Goal: Task Accomplishment & Management: Use online tool/utility

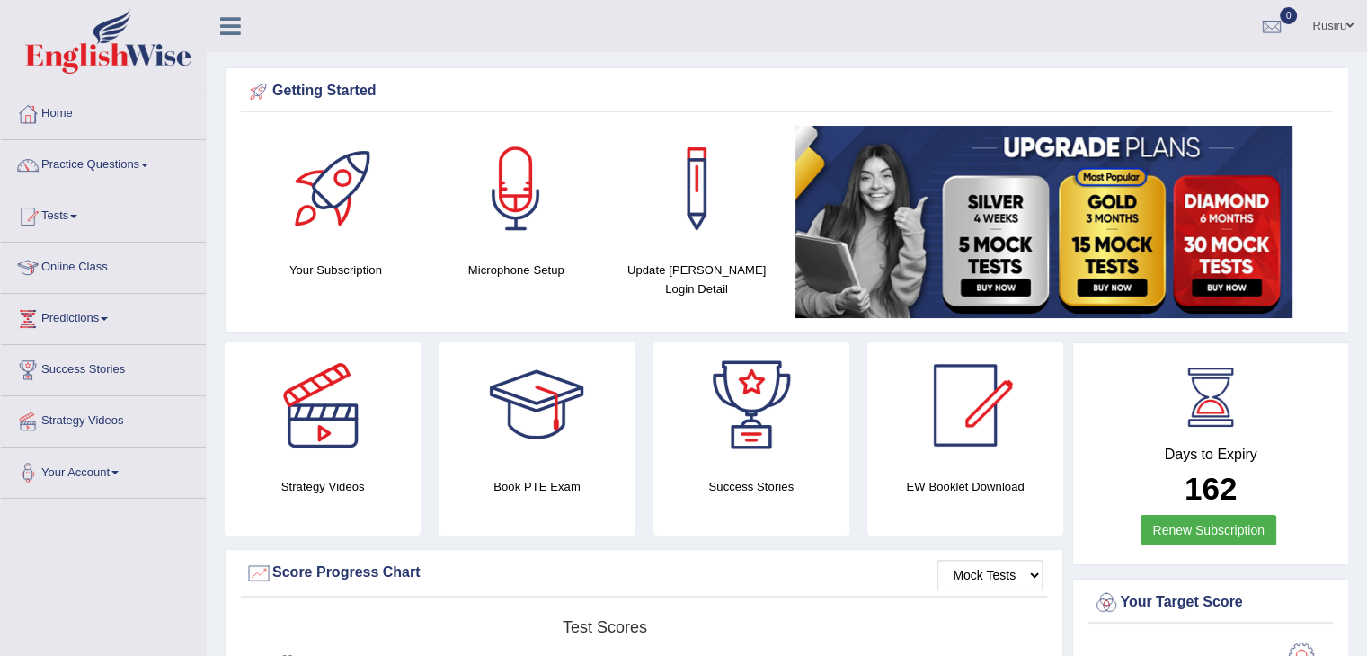
click at [148, 164] on span at bounding box center [144, 166] width 7 height 4
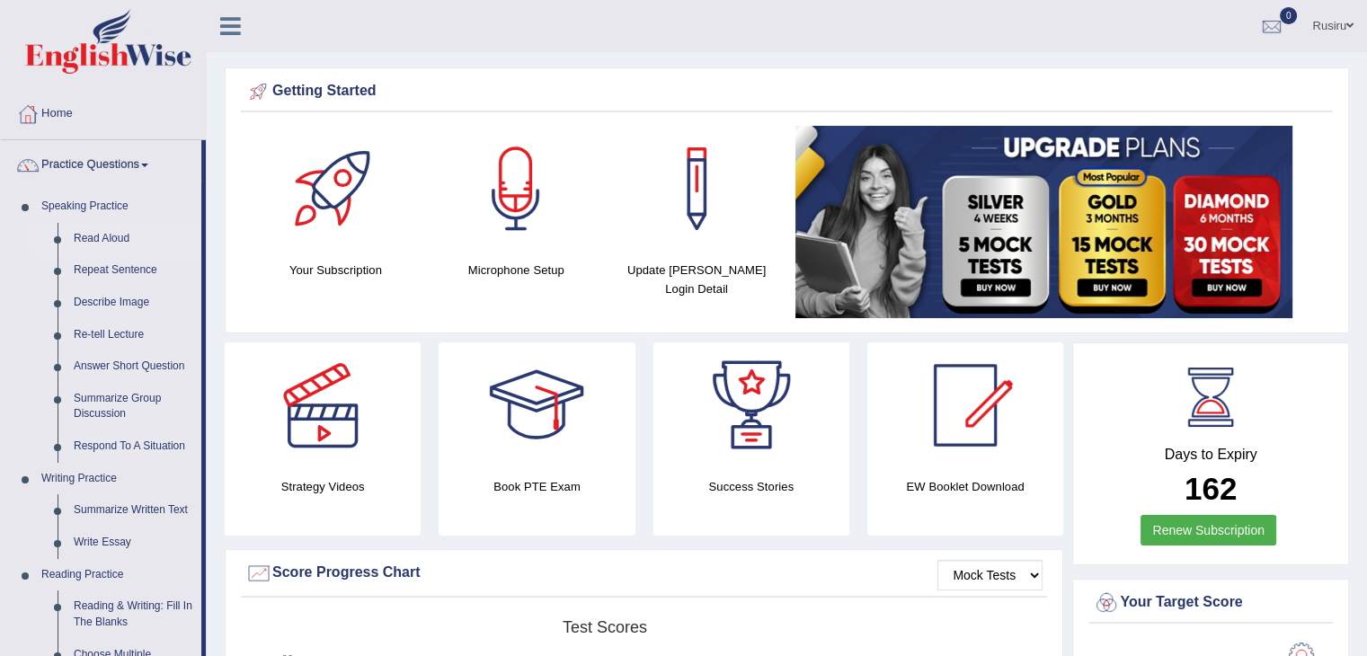
click at [104, 238] on link "Read Aloud" at bounding box center [134, 239] width 136 height 32
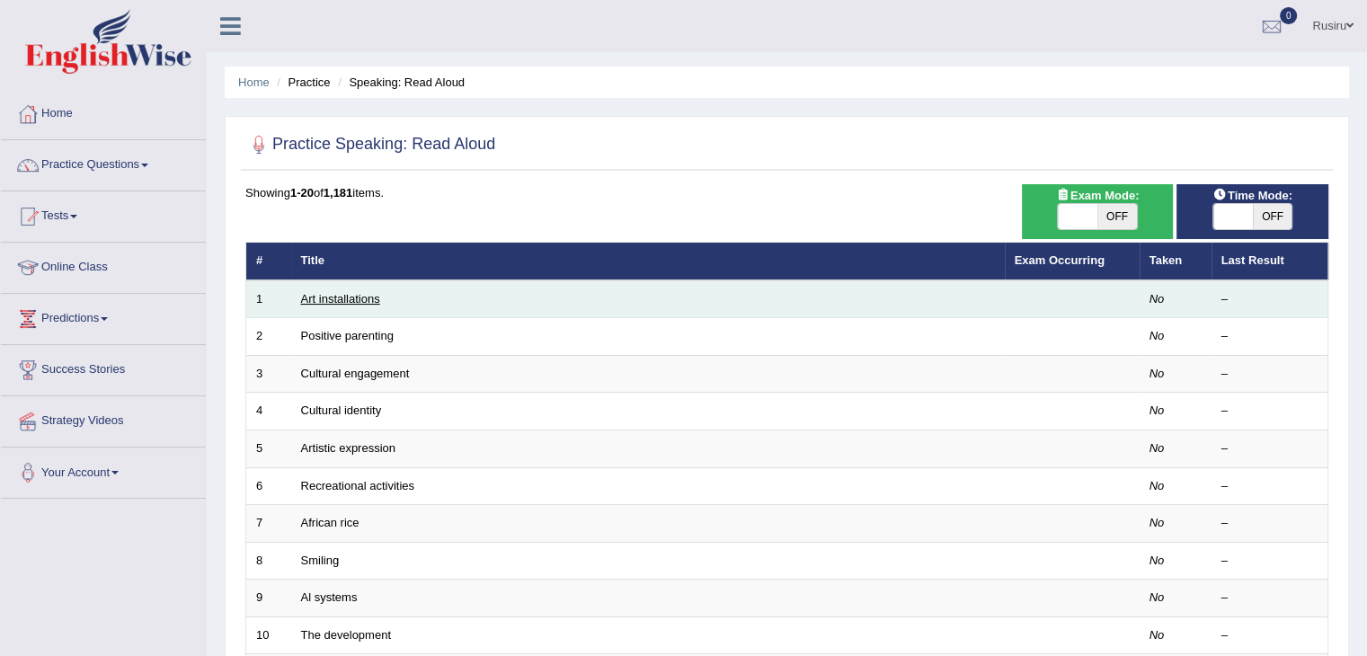
click at [323, 297] on link "Art installations" at bounding box center [340, 298] width 79 height 13
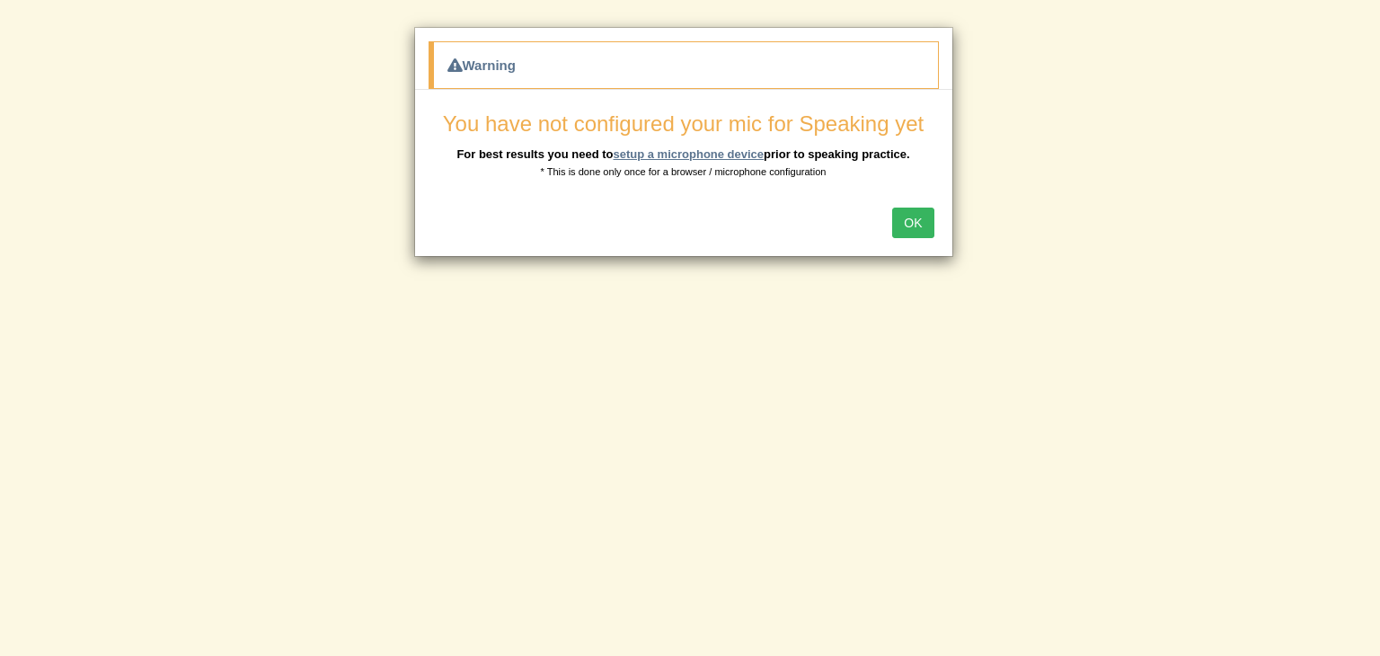
click at [679, 149] on link "setup a microphone device" at bounding box center [688, 153] width 151 height 13
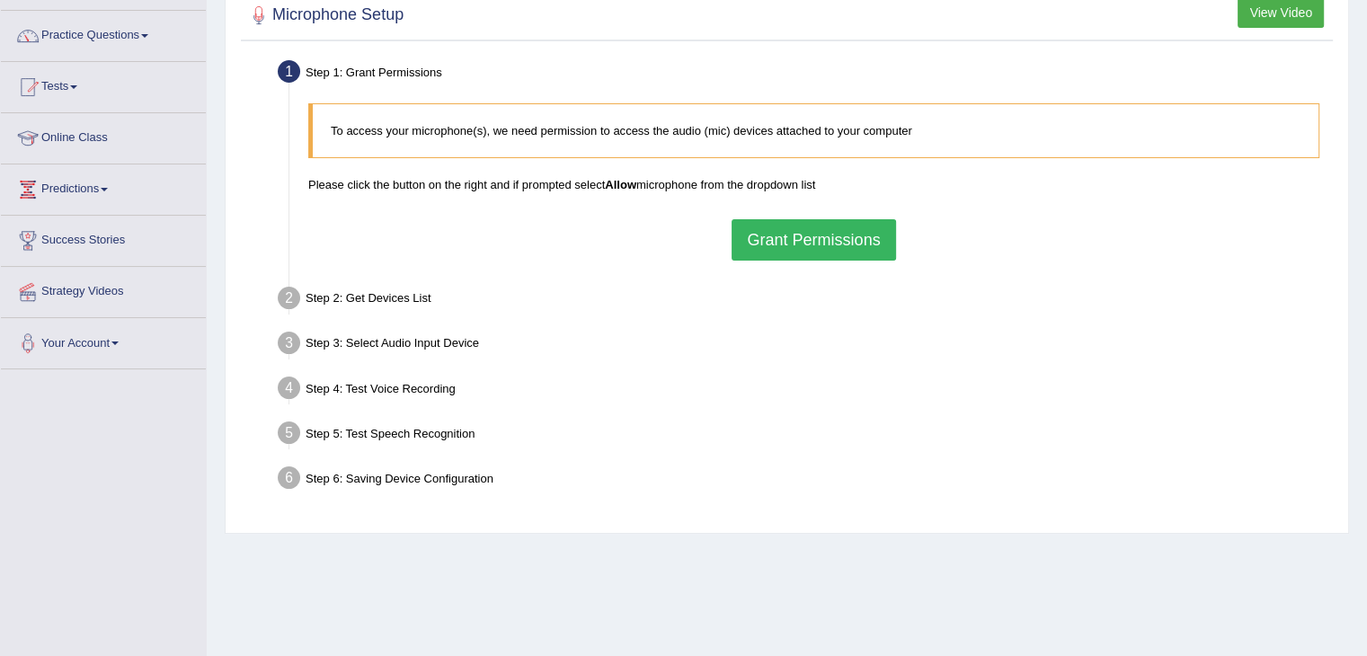
scroll to position [129, 0]
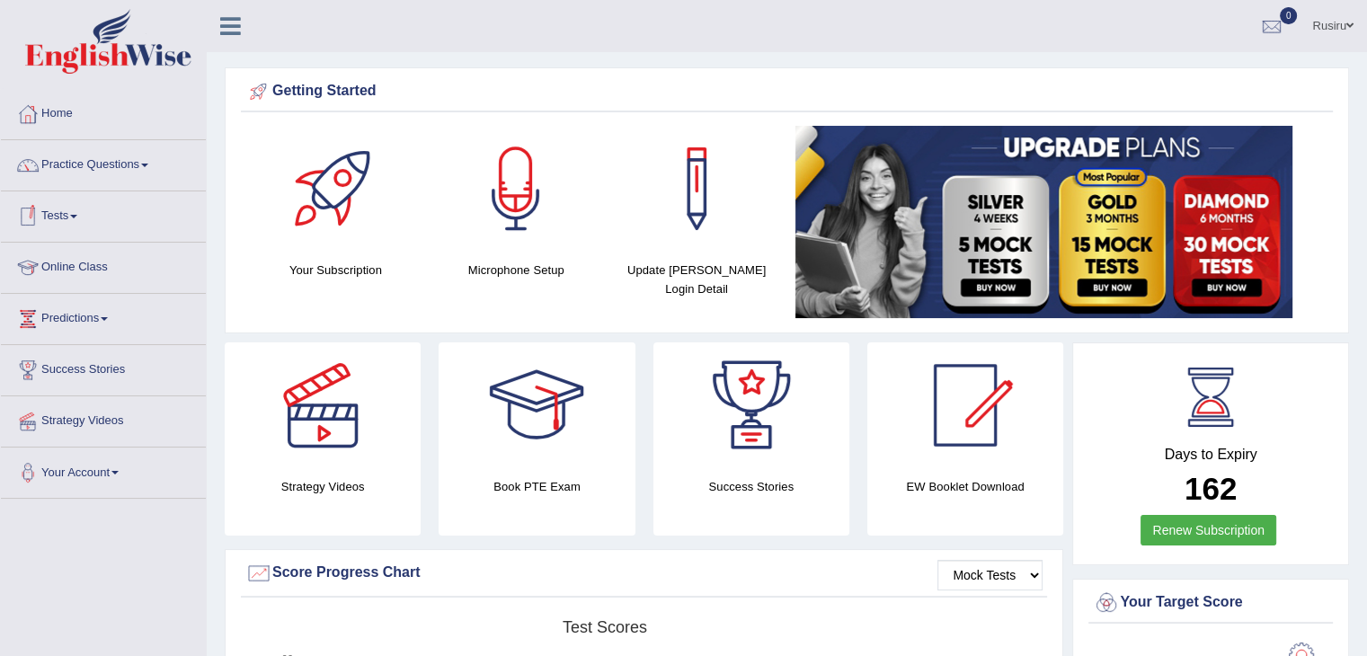
click at [65, 218] on link "Tests" at bounding box center [103, 213] width 205 height 45
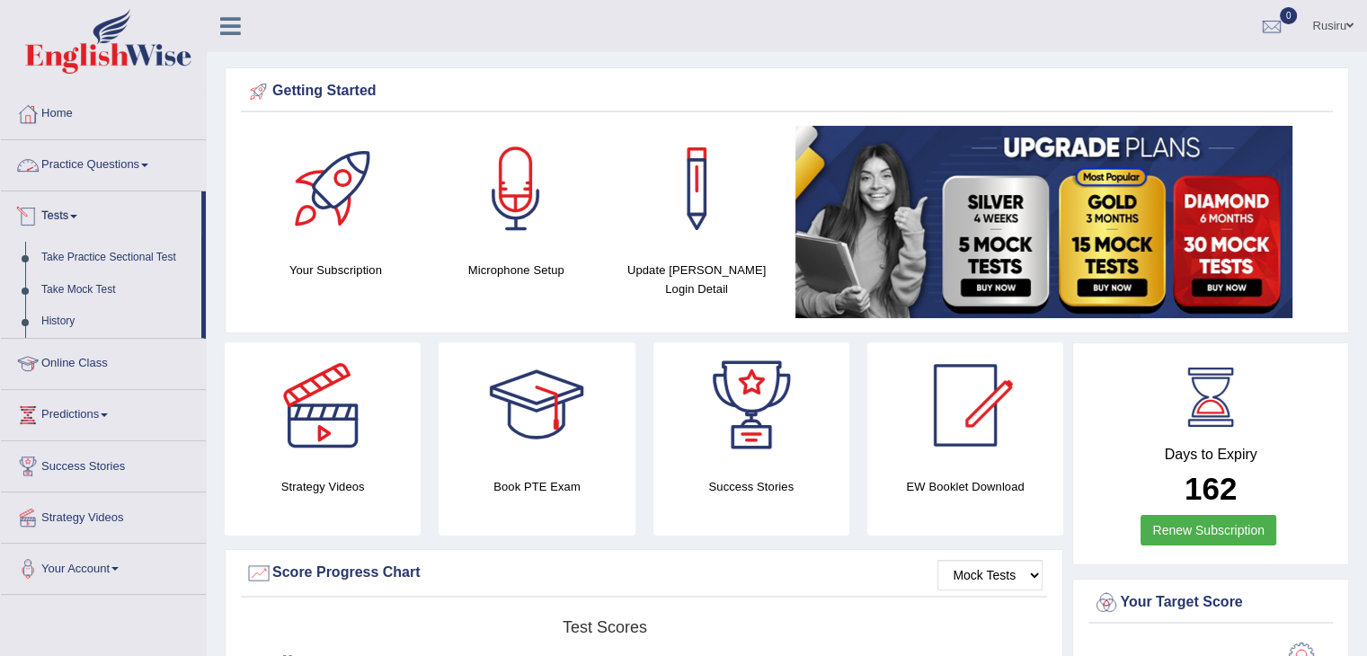
click at [79, 156] on link "Practice Questions" at bounding box center [103, 162] width 205 height 45
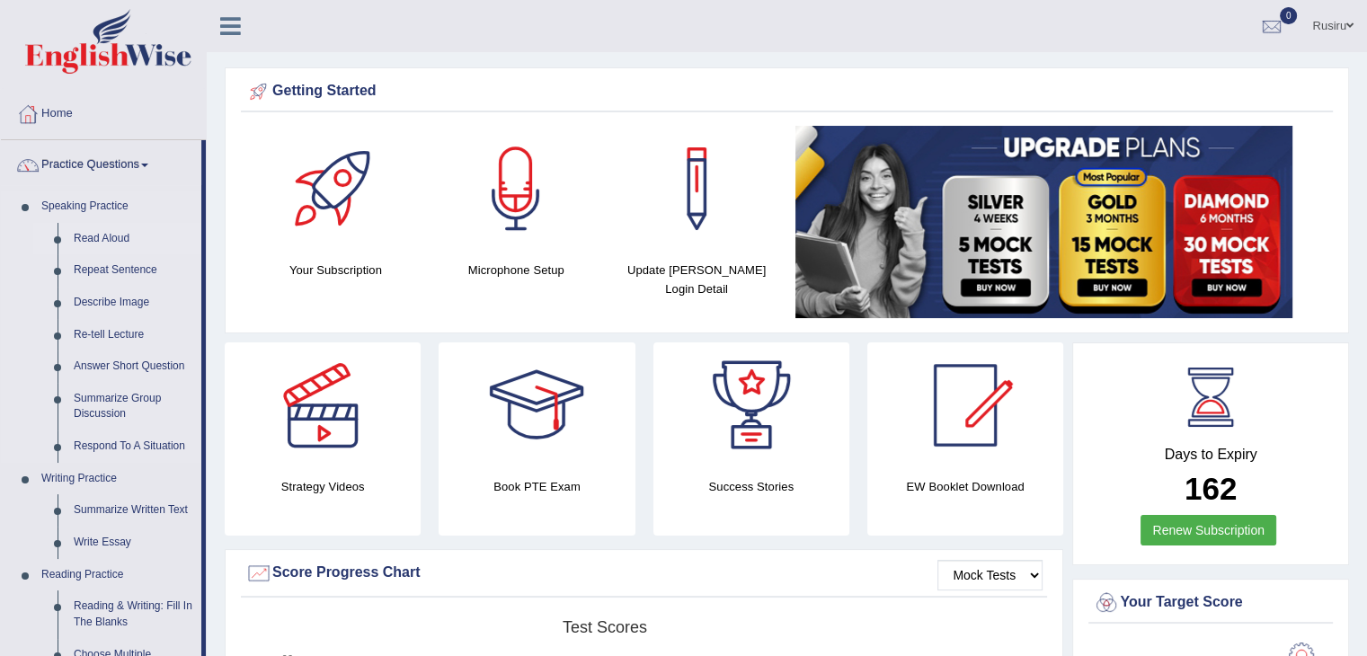
click at [97, 230] on link "Read Aloud" at bounding box center [134, 239] width 136 height 32
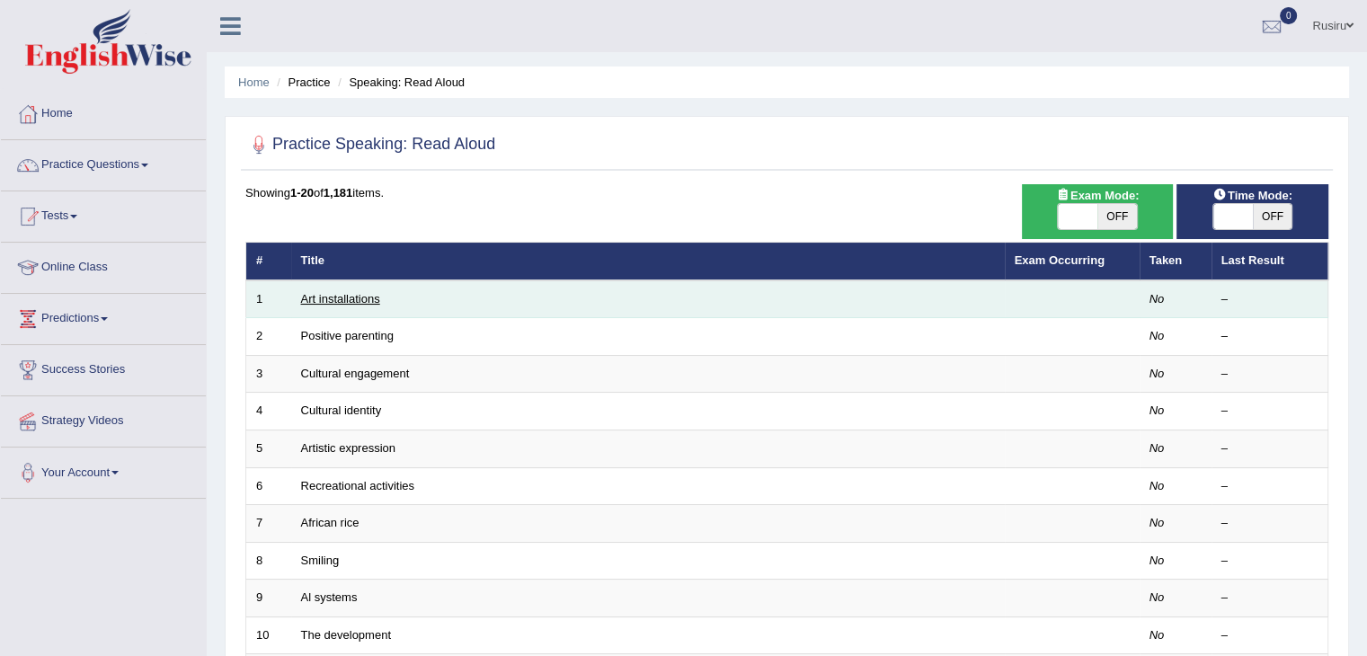
click at [342, 296] on link "Art installations" at bounding box center [340, 298] width 79 height 13
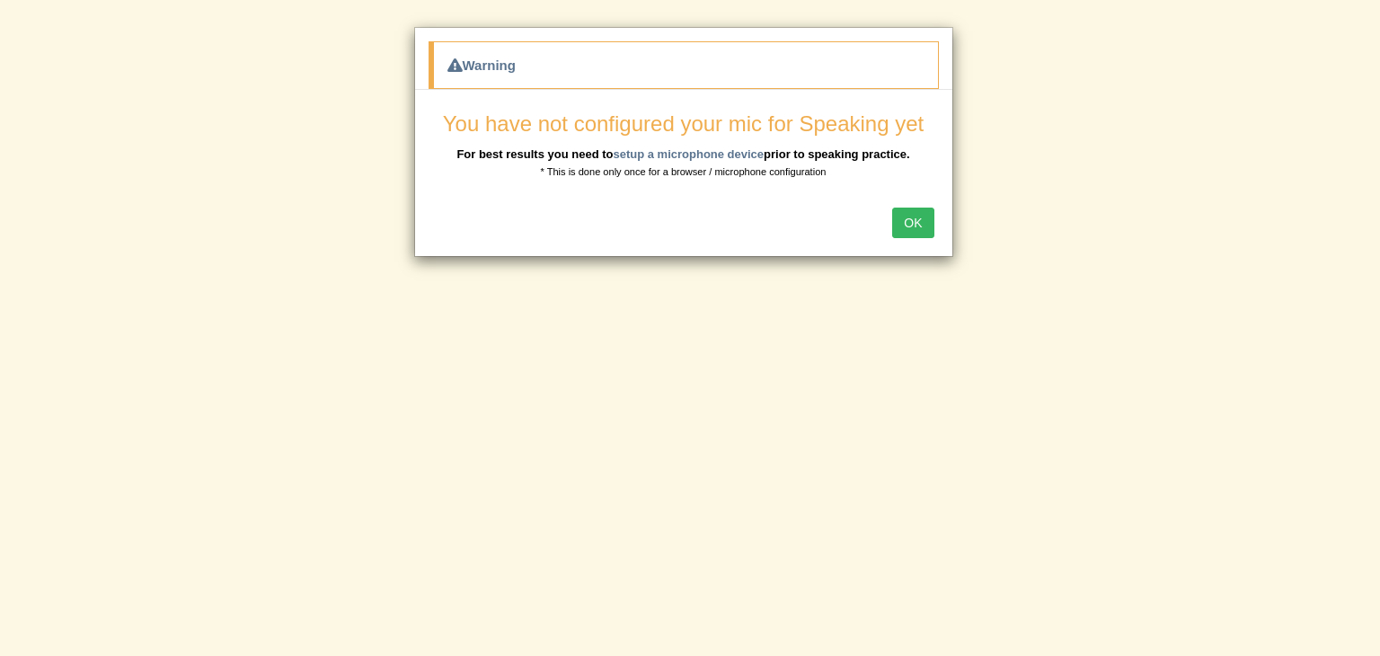
click at [883, 493] on div "Warning You have not configured your mic for Speaking yet For best results you …" at bounding box center [690, 328] width 1380 height 656
click at [663, 147] on link "setup a microphone device" at bounding box center [688, 153] width 151 height 13
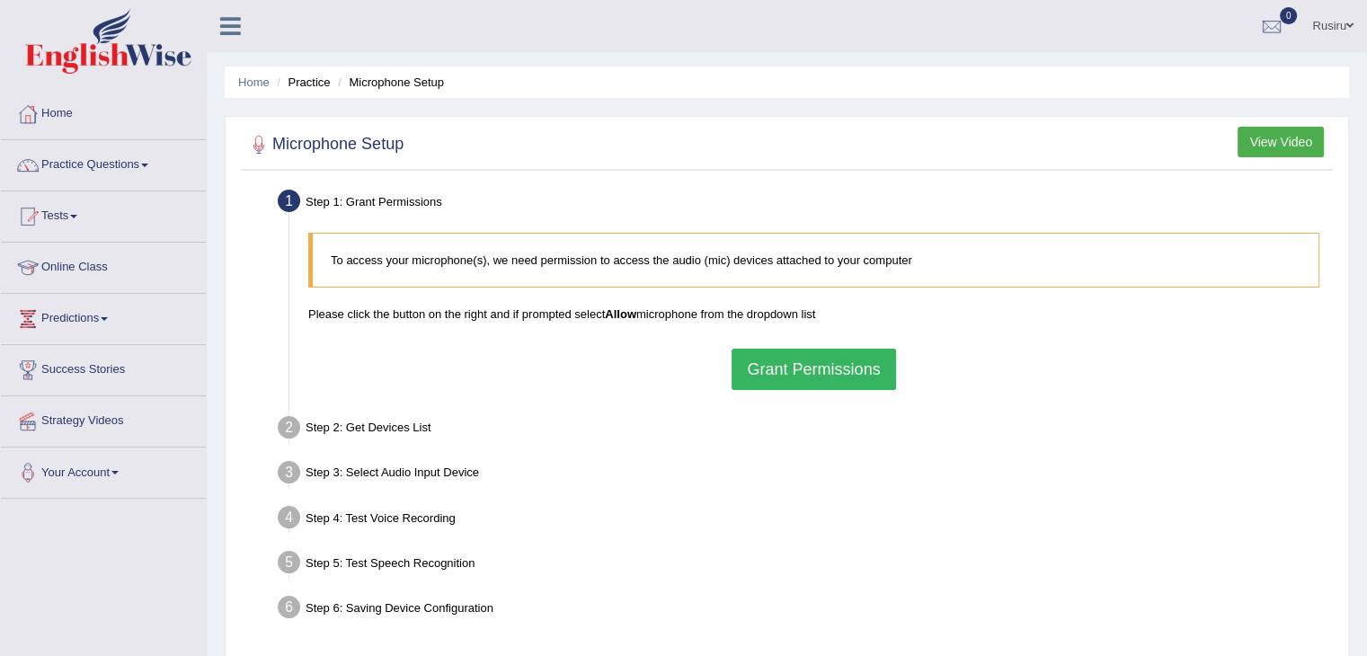
click at [816, 366] on button "Grant Permissions" at bounding box center [814, 369] width 164 height 41
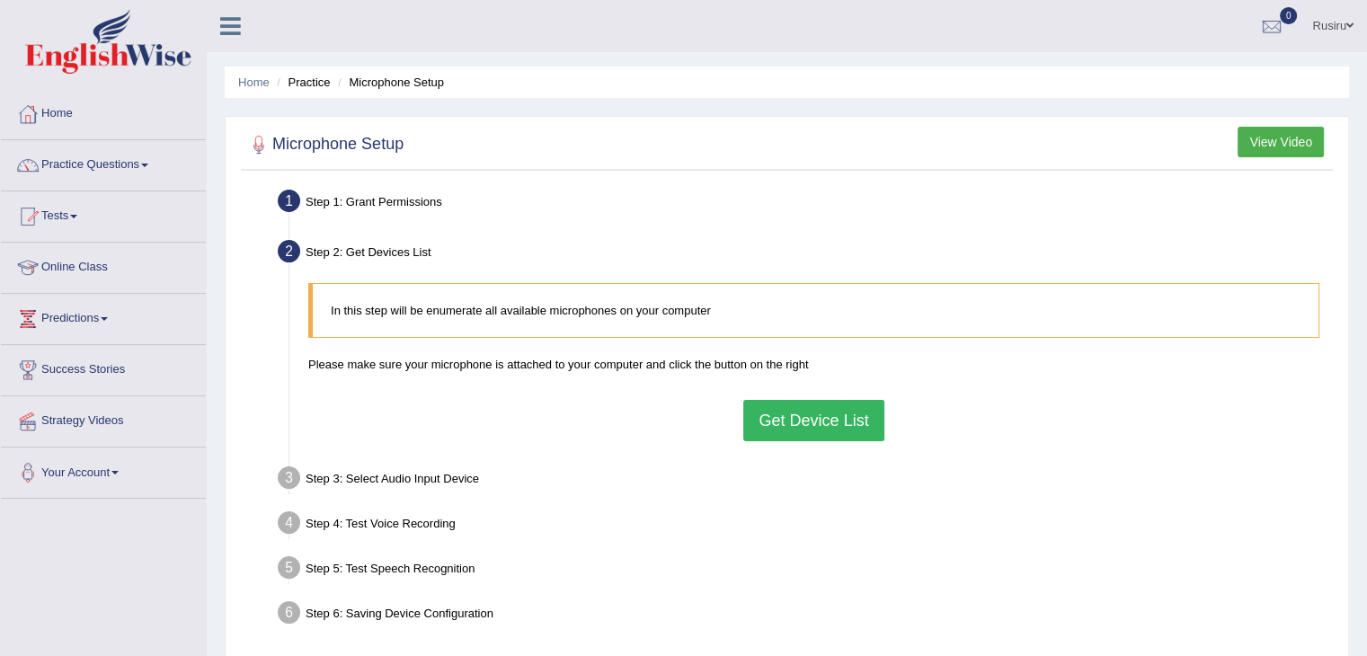
click at [802, 368] on p "Please make sure your microphone is attached to your computer and click the but…" at bounding box center [813, 364] width 1011 height 17
click at [799, 424] on button "Get Device List" at bounding box center [813, 420] width 140 height 41
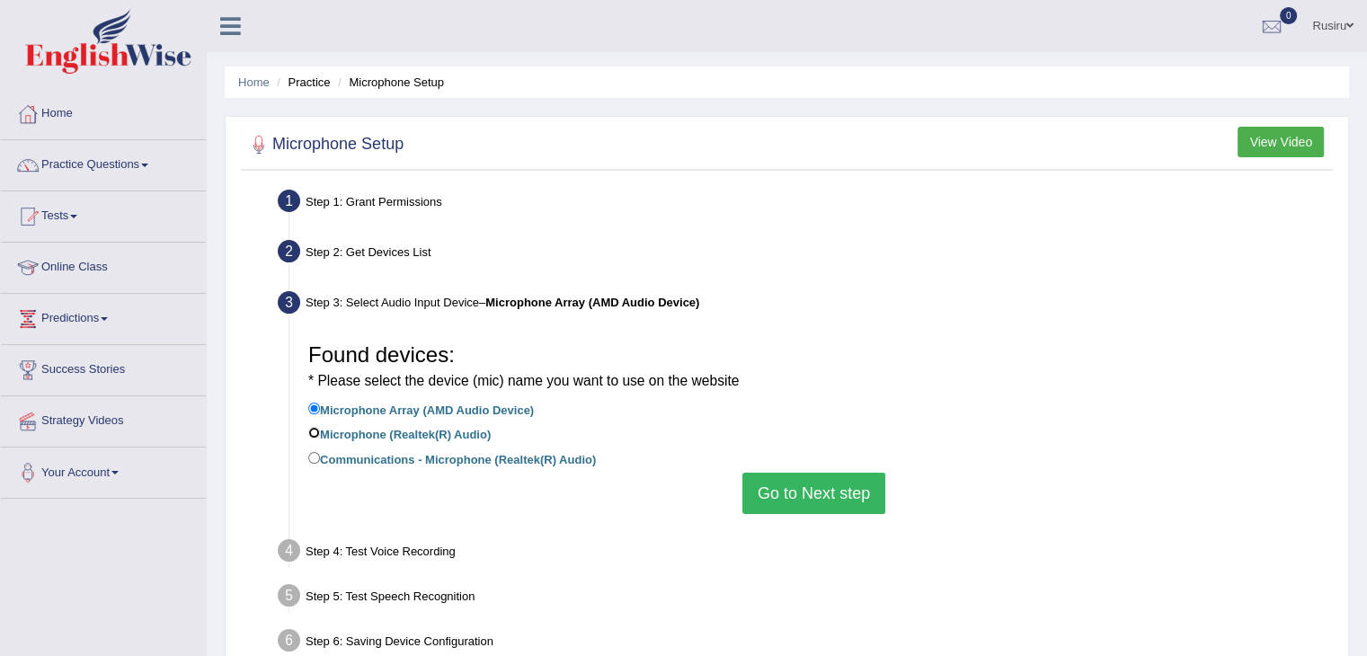
click at [313, 432] on input "Microphone (Realtek(R) Audio)" at bounding box center [314, 433] width 12 height 12
radio input "true"
click at [821, 500] on button "Go to Next step" at bounding box center [813, 493] width 143 height 41
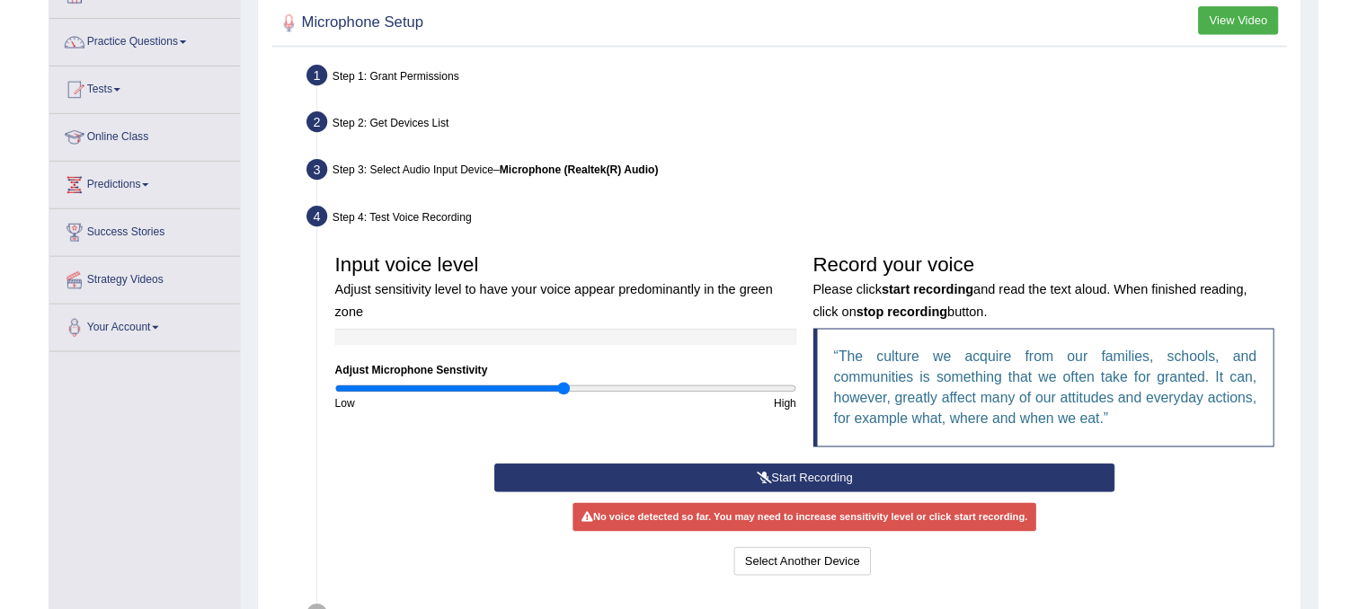
scroll to position [189, 0]
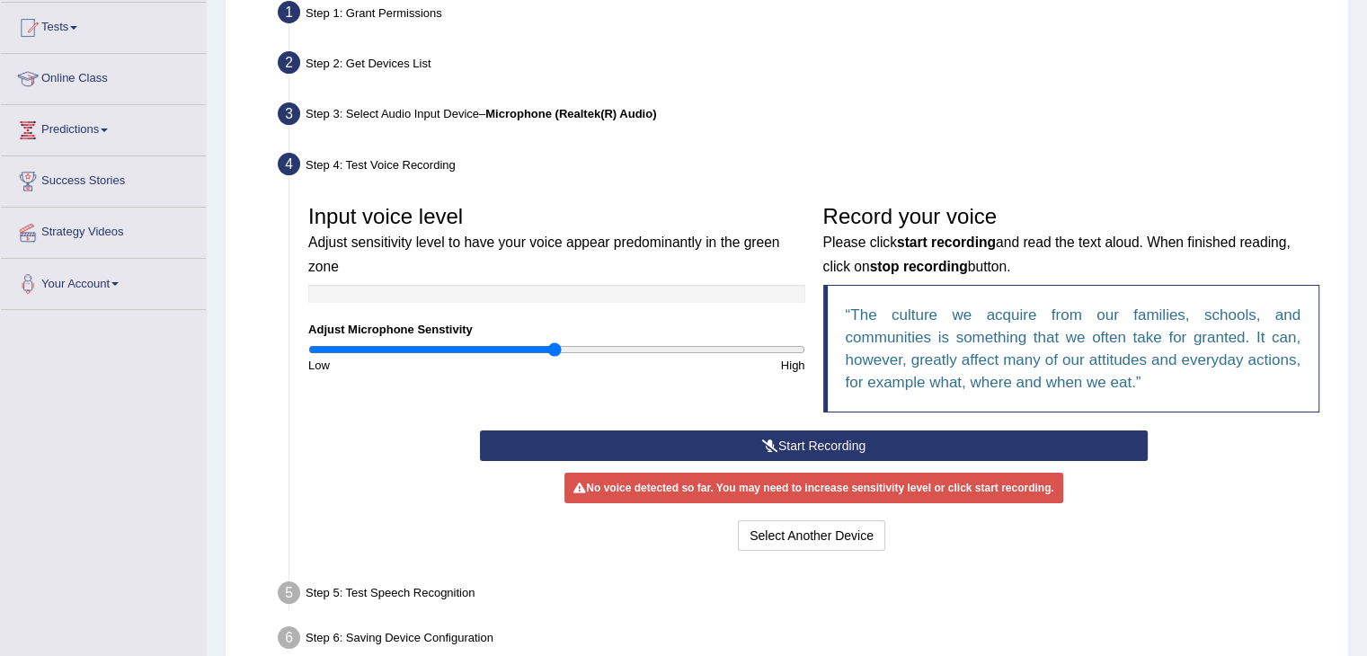
click at [772, 439] on icon at bounding box center [770, 445] width 16 height 13
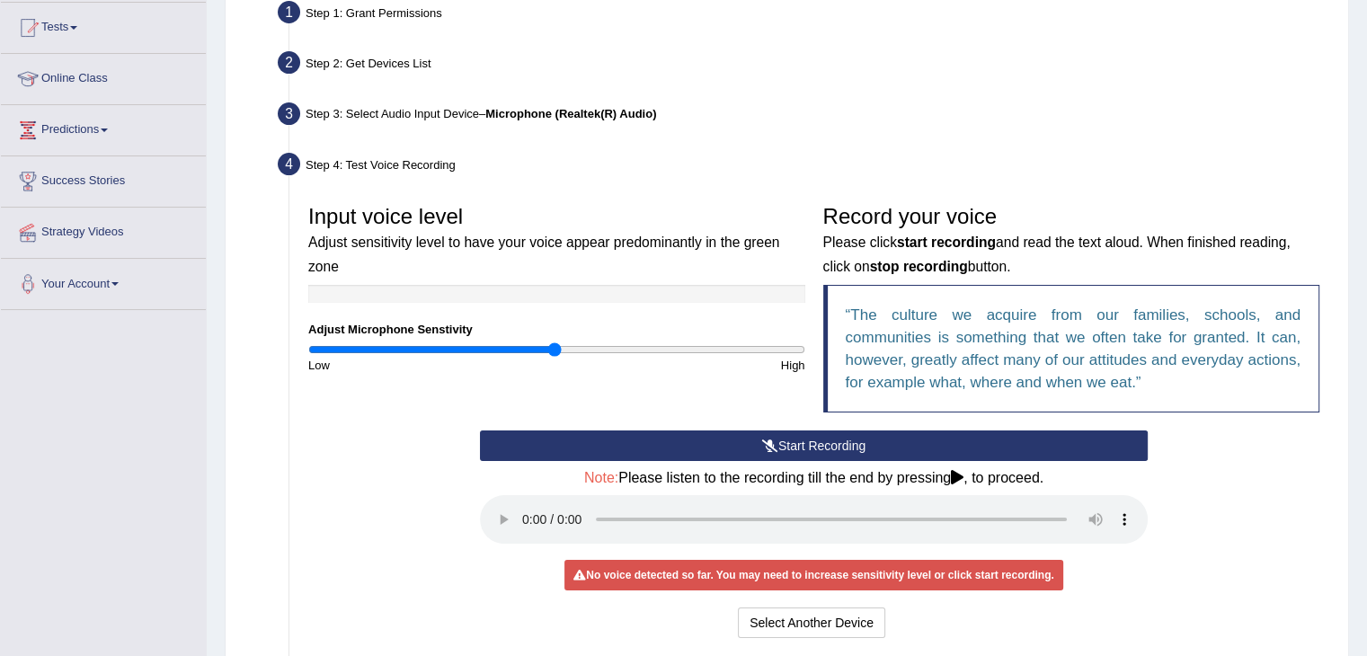
click at [726, 439] on button "Start Recording" at bounding box center [814, 445] width 668 height 31
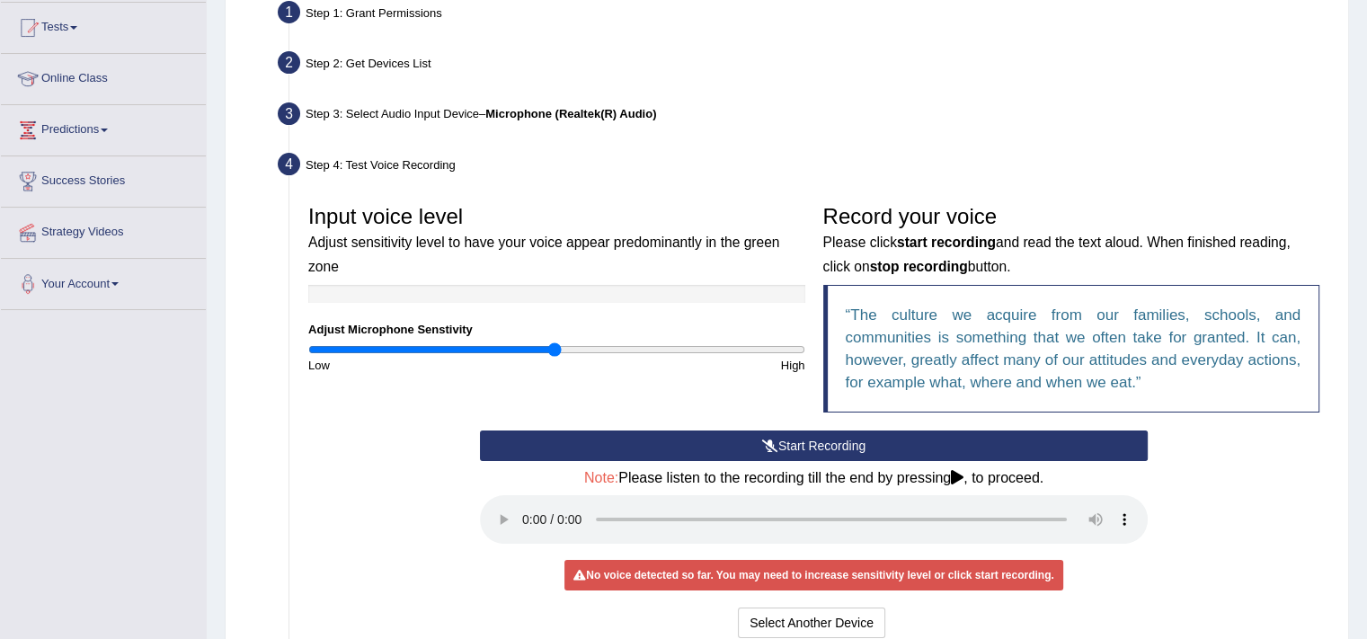
drag, startPoint x: 668, startPoint y: 102, endPoint x: 668, endPoint y: 55, distance: 46.7
click at [668, 85] on ul "Step 1: Grant Permissions To access your microphone(s), we need permission to a…" at bounding box center [786, 371] width 1083 height 751
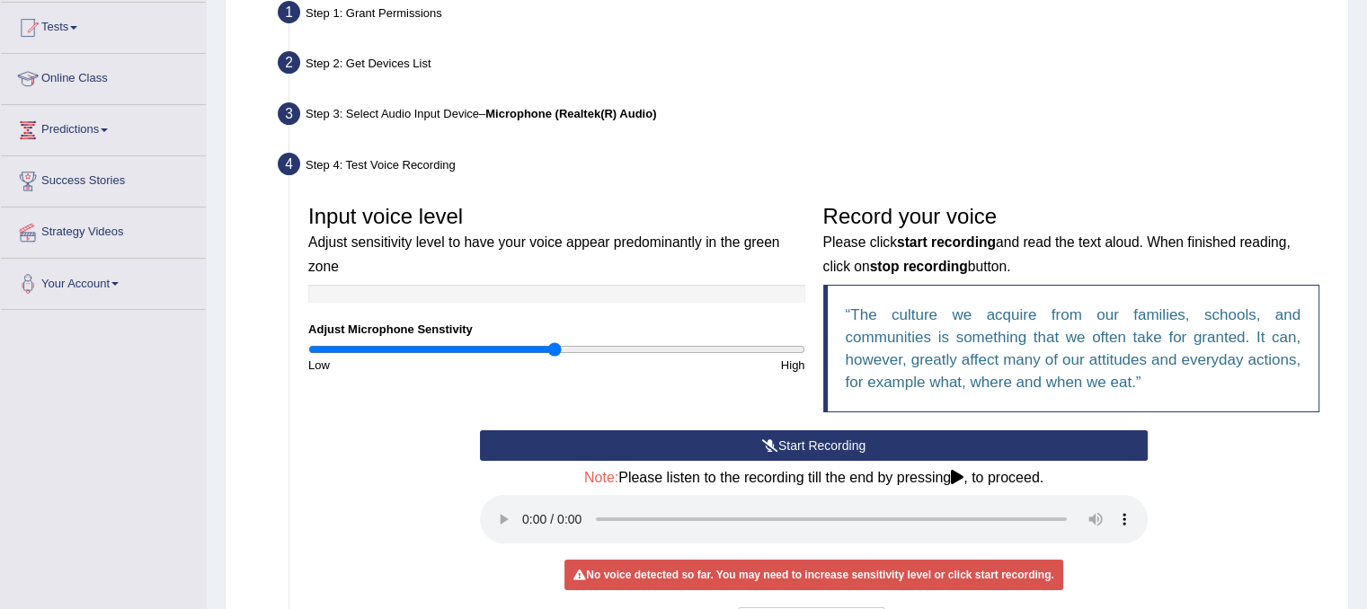
click at [669, 444] on button "Start Recording" at bounding box center [814, 445] width 668 height 31
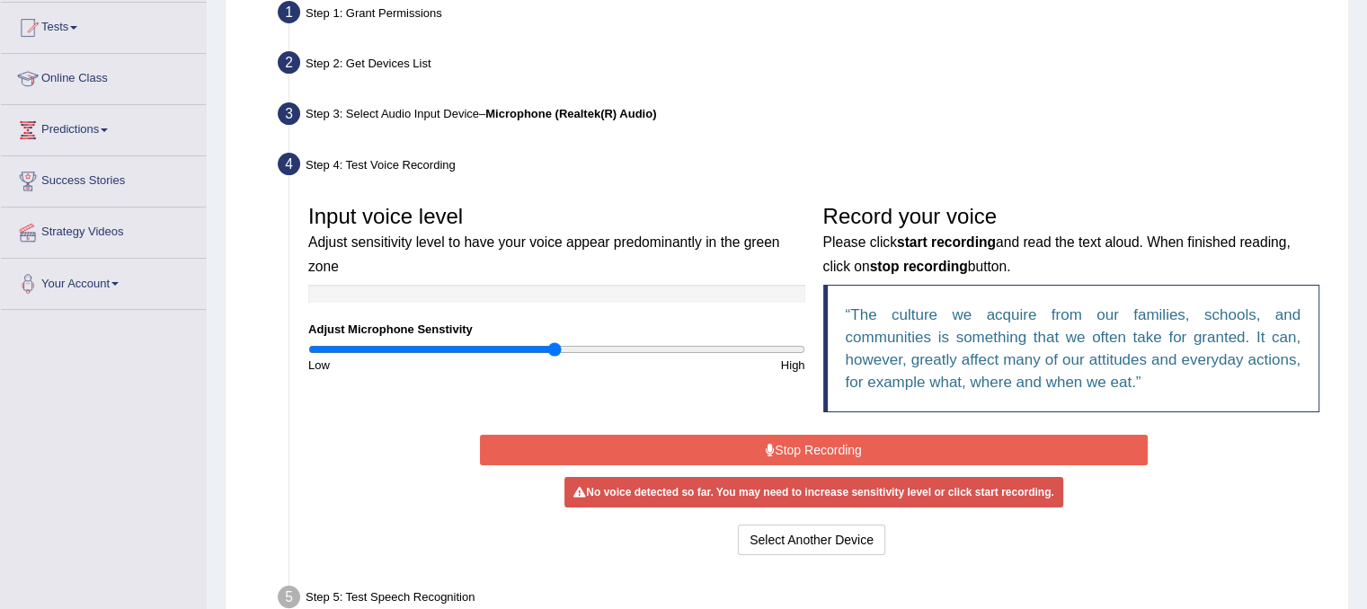
click at [669, 444] on button "Stop Recording" at bounding box center [814, 450] width 668 height 31
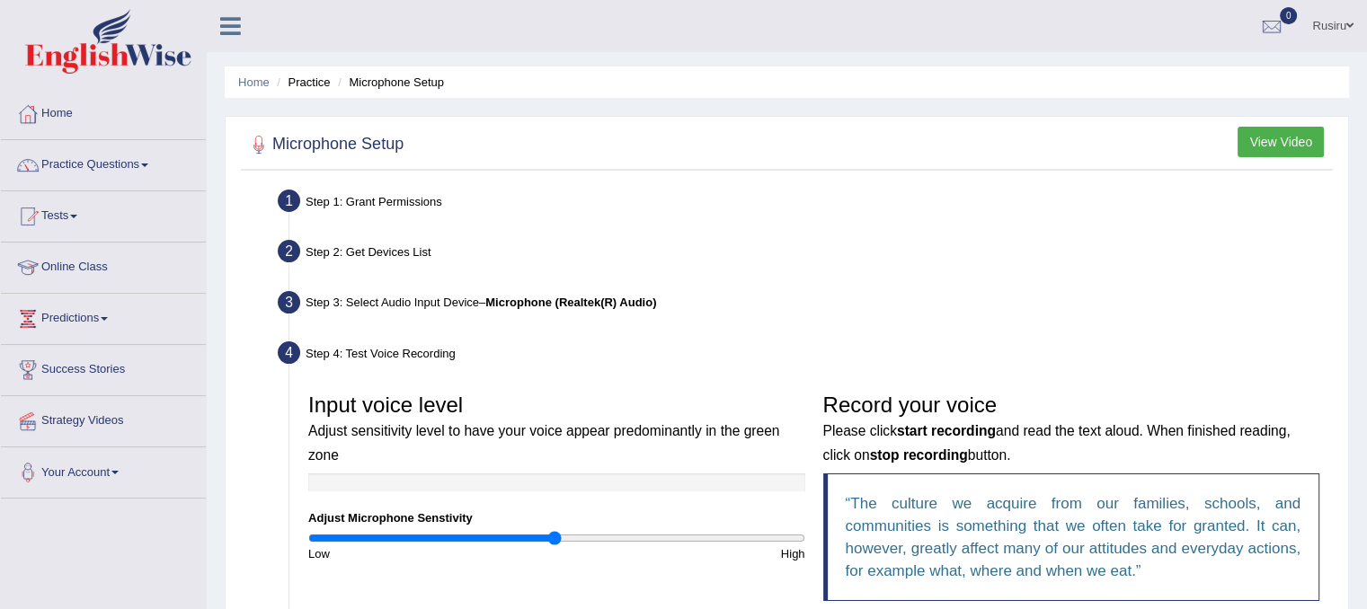
scroll to position [4, 0]
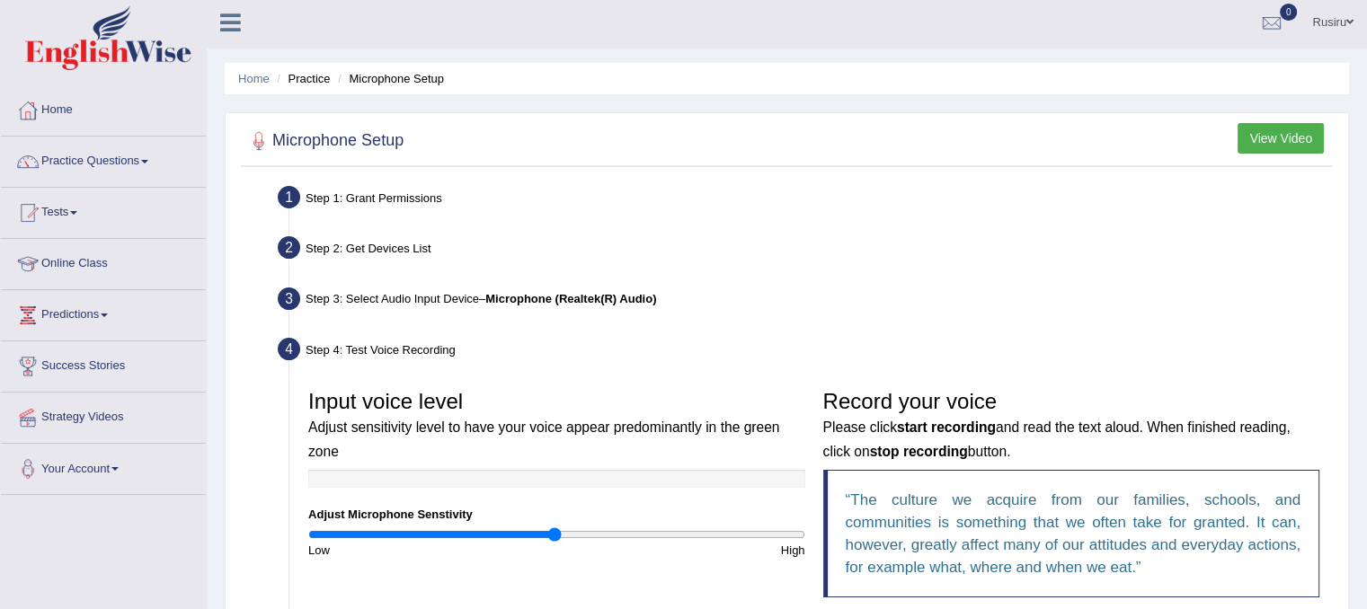
click at [1273, 134] on button "View Video" at bounding box center [1281, 138] width 86 height 31
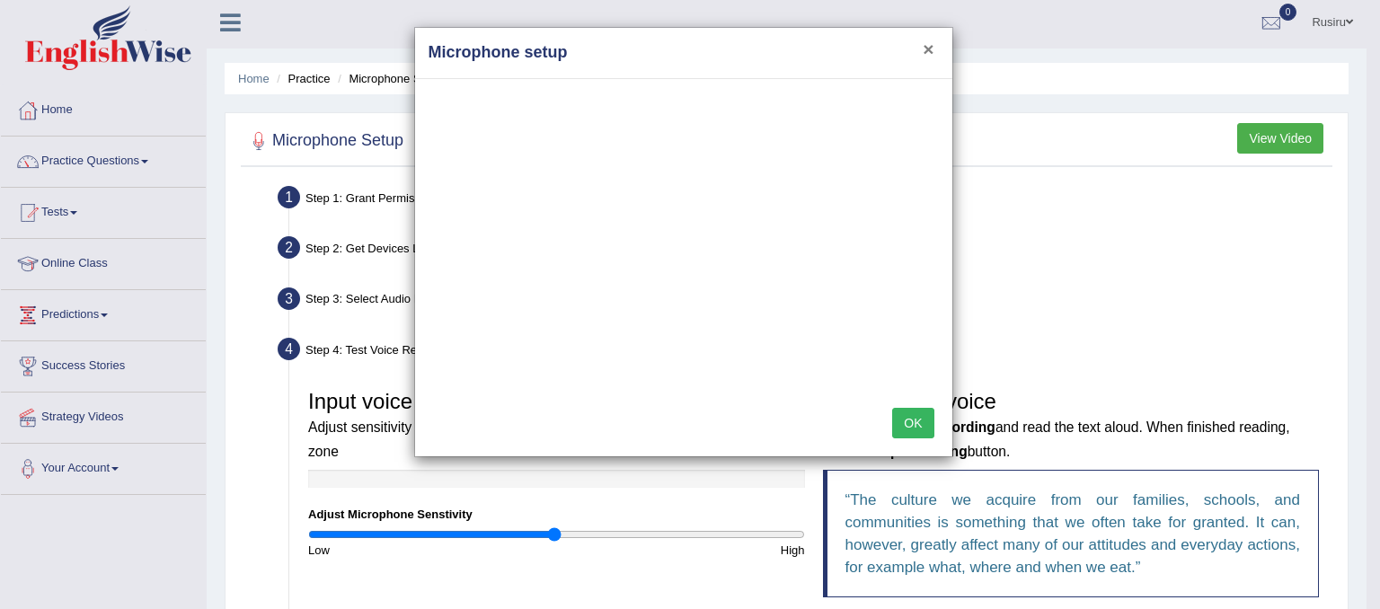
click at [927, 49] on button "×" at bounding box center [928, 49] width 11 height 19
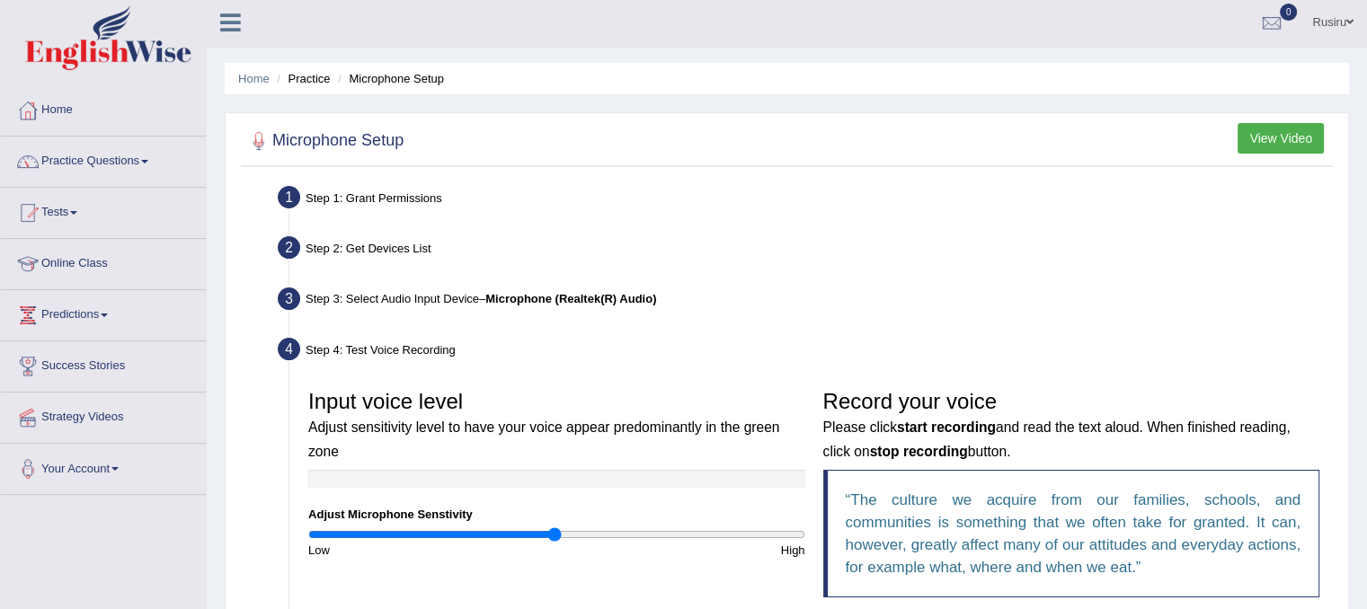
click at [928, 52] on div "Home Practice Microphone Setup You have already completed the setup earlier wit…" at bounding box center [787, 487] width 1160 height 982
click at [928, 56] on div "Home Practice Microphone Setup You have already completed the setup earlier wit…" at bounding box center [787, 487] width 1160 height 982
